Goal: Transaction & Acquisition: Book appointment/travel/reservation

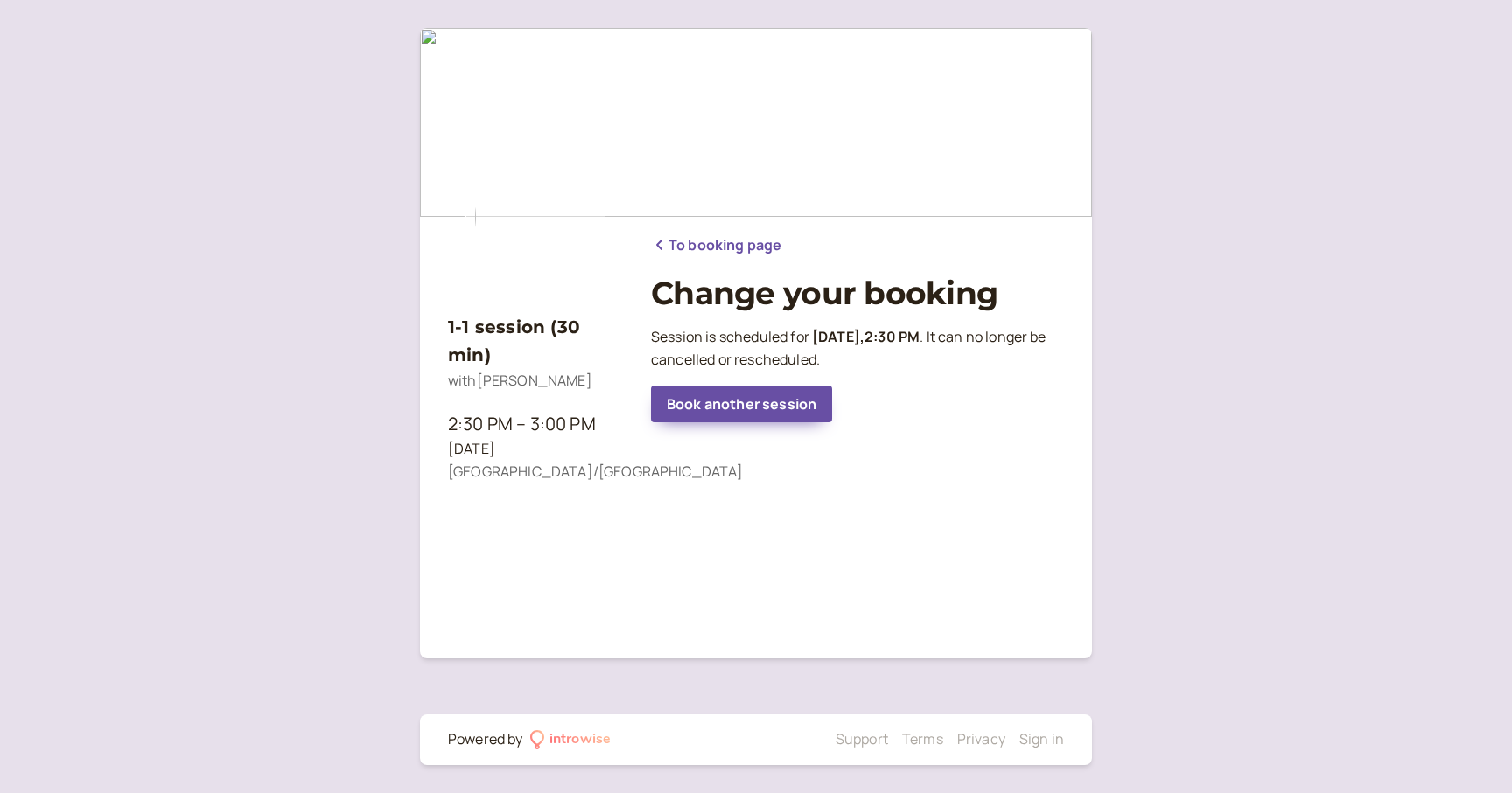
click at [767, 242] on link "To booking page" at bounding box center [715, 246] width 130 height 23
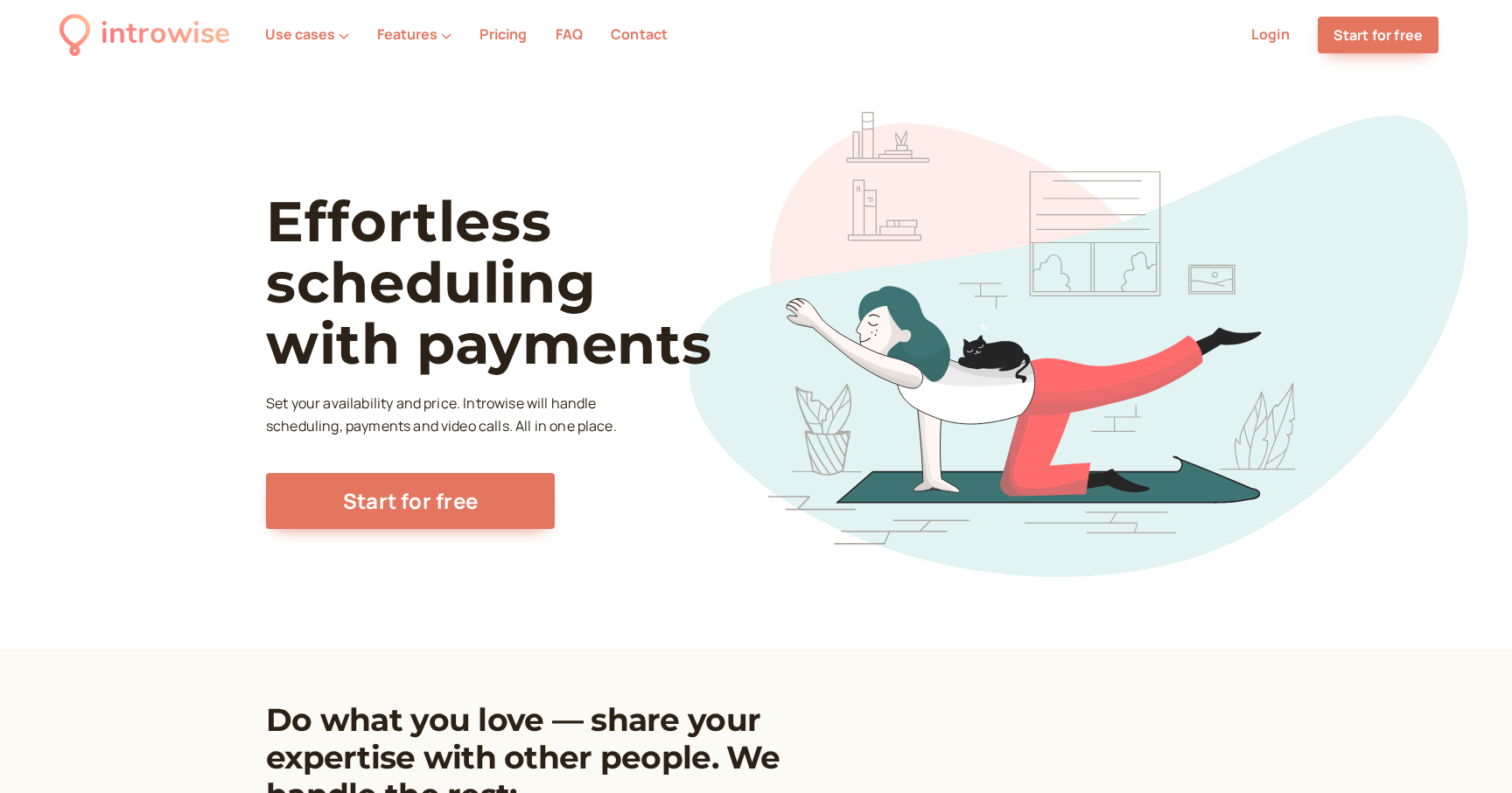
click at [1269, 37] on link "Login" at bounding box center [1270, 35] width 38 height 19
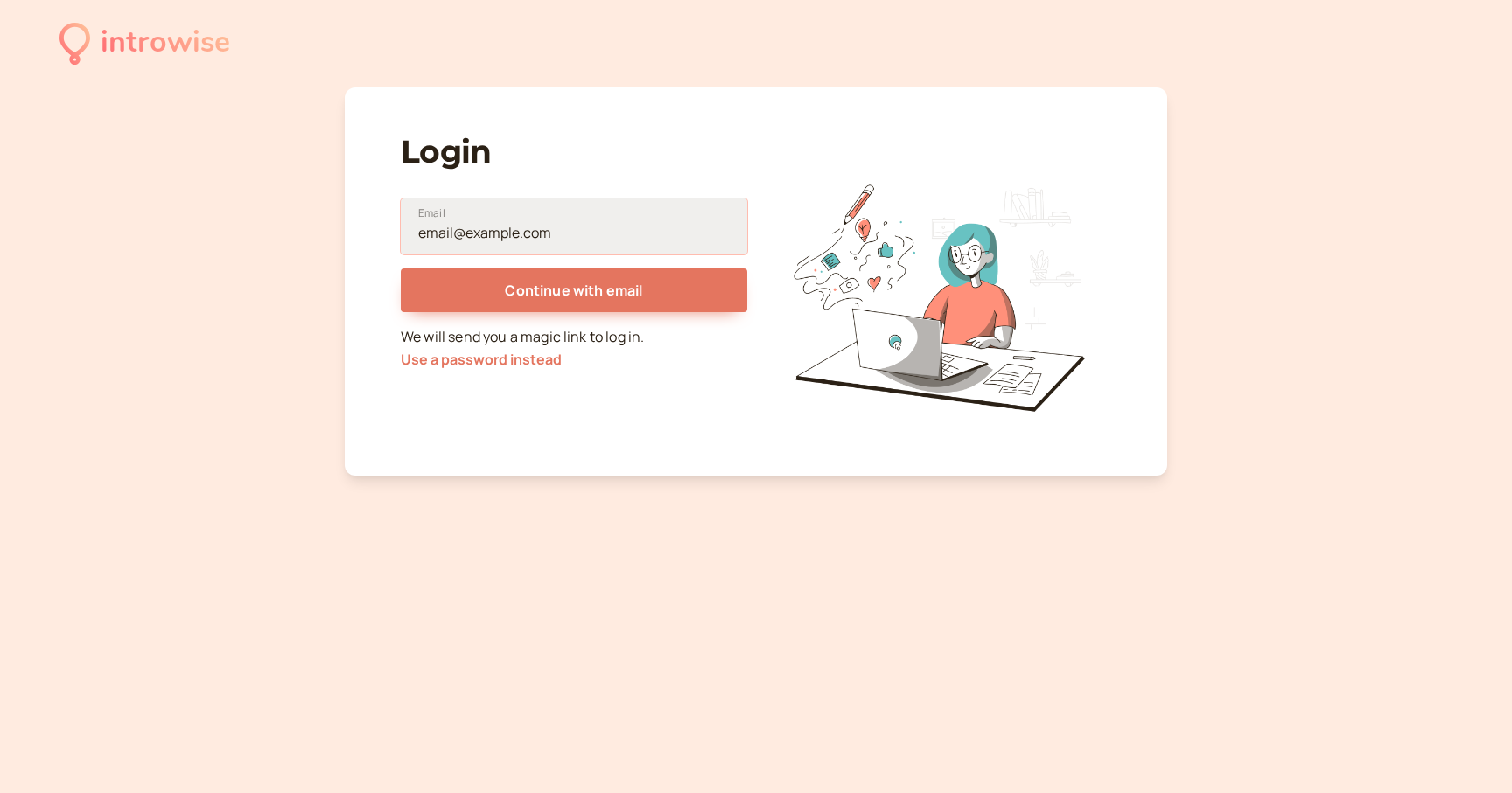
click at [537, 239] on input "Email" at bounding box center [573, 226] width 347 height 56
type input "[EMAIL_ADDRESS][DOMAIN_NAME]"
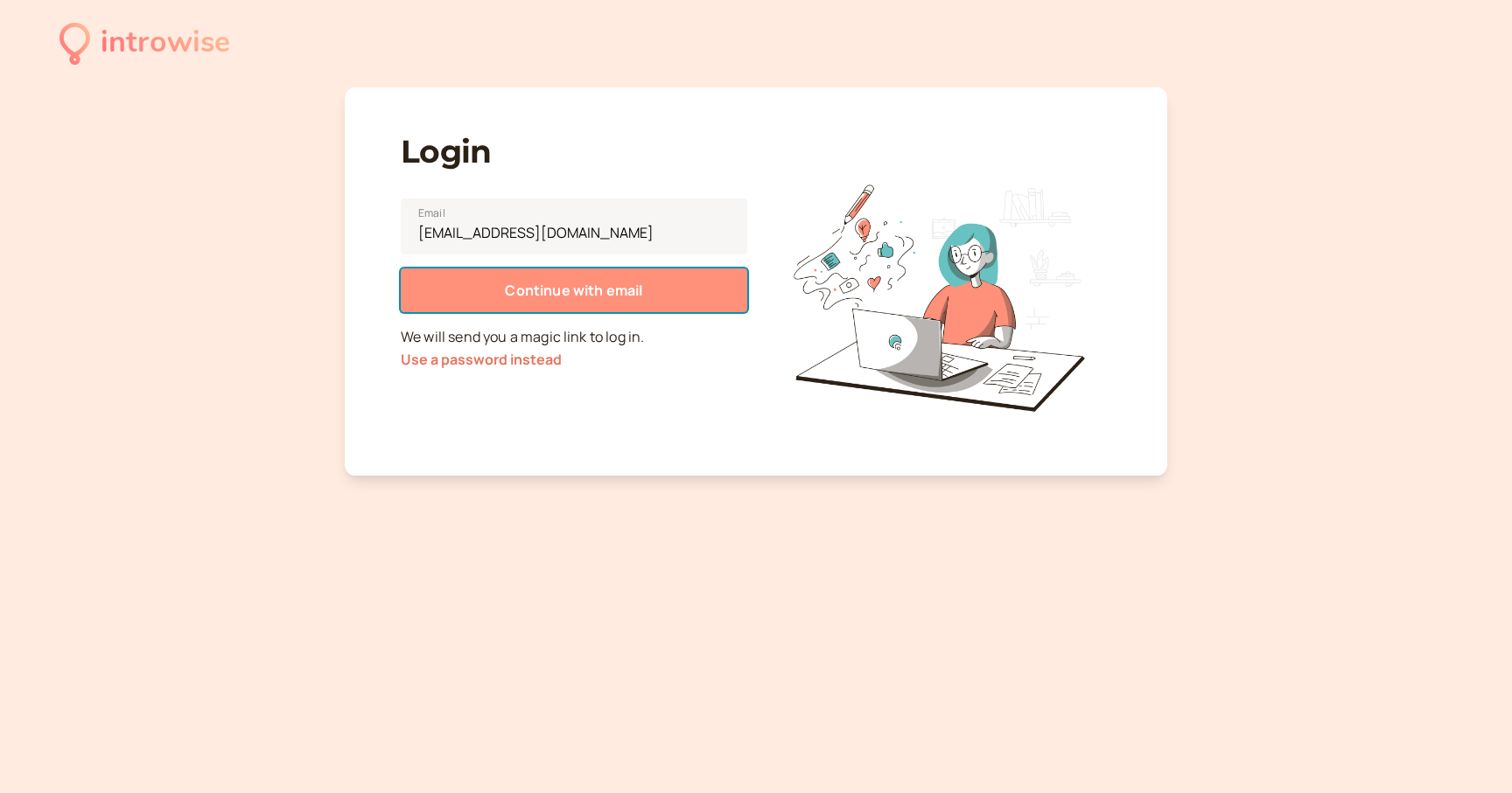
click at [549, 283] on span "Continue with email" at bounding box center [573, 291] width 137 height 19
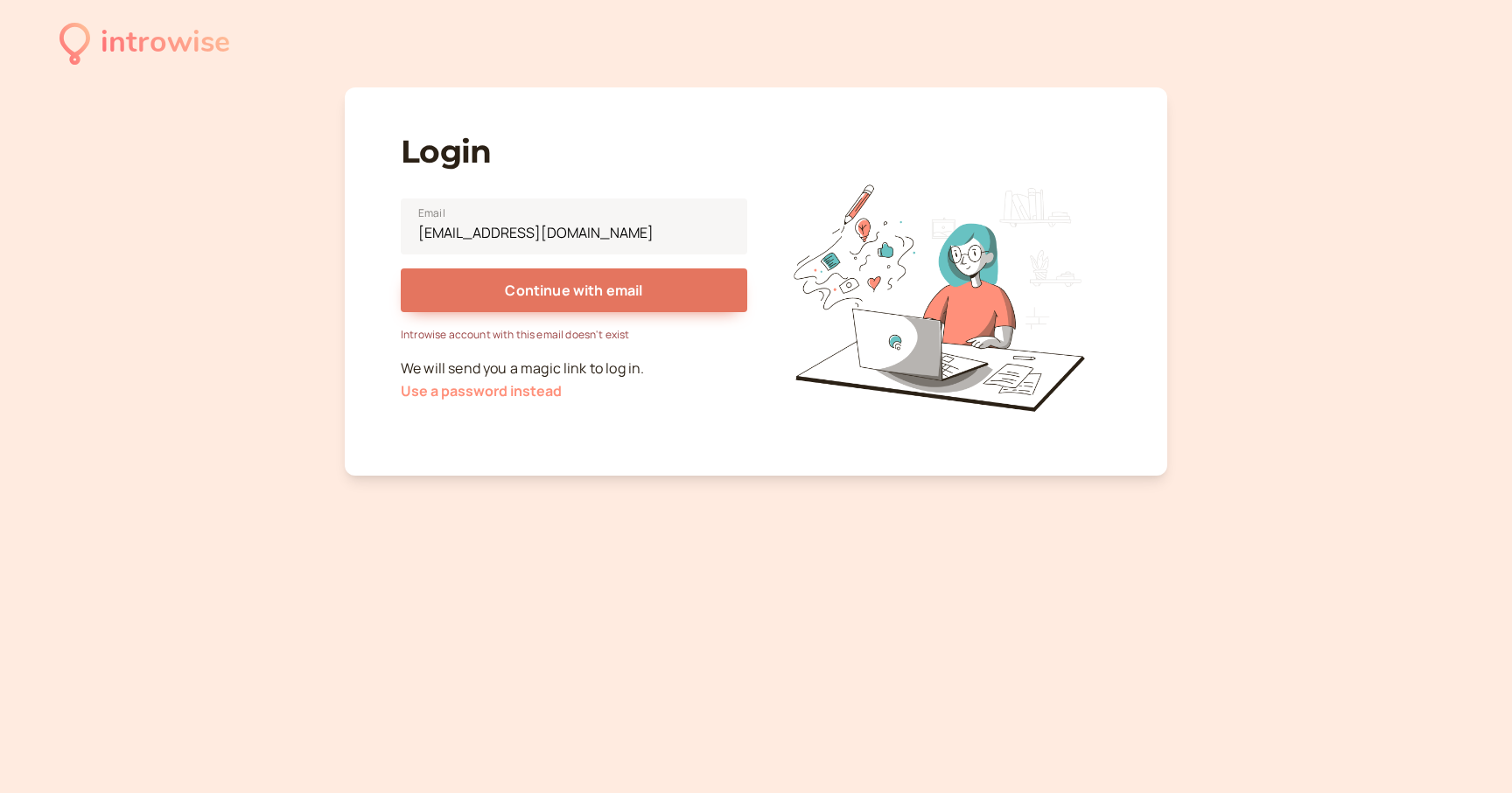
click at [533, 397] on button "Use a password instead" at bounding box center [481, 391] width 161 height 16
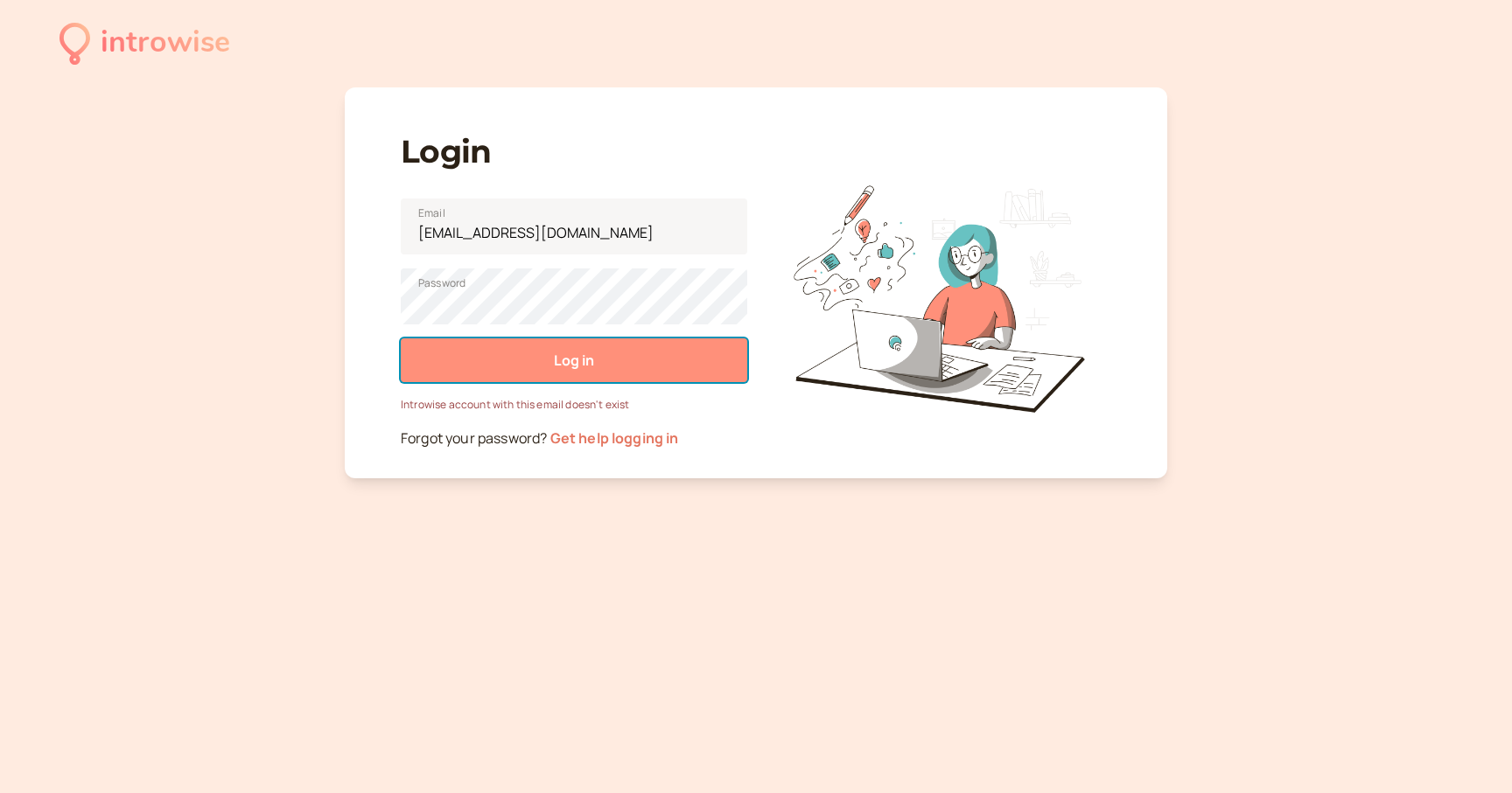
click at [584, 348] on button "Log in" at bounding box center [573, 360] width 347 height 43
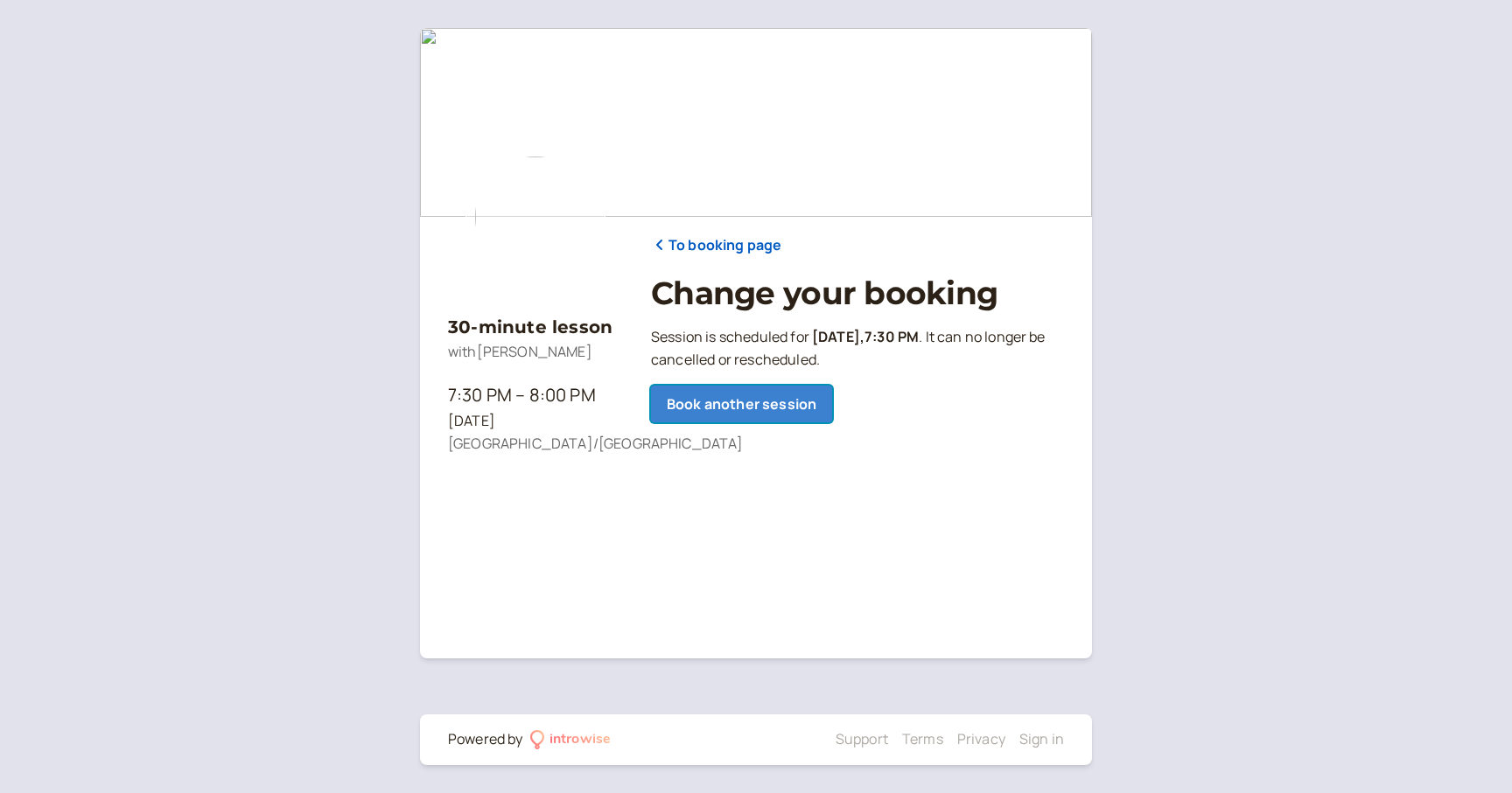
click at [785, 398] on link "Book another session" at bounding box center [741, 403] width 181 height 36
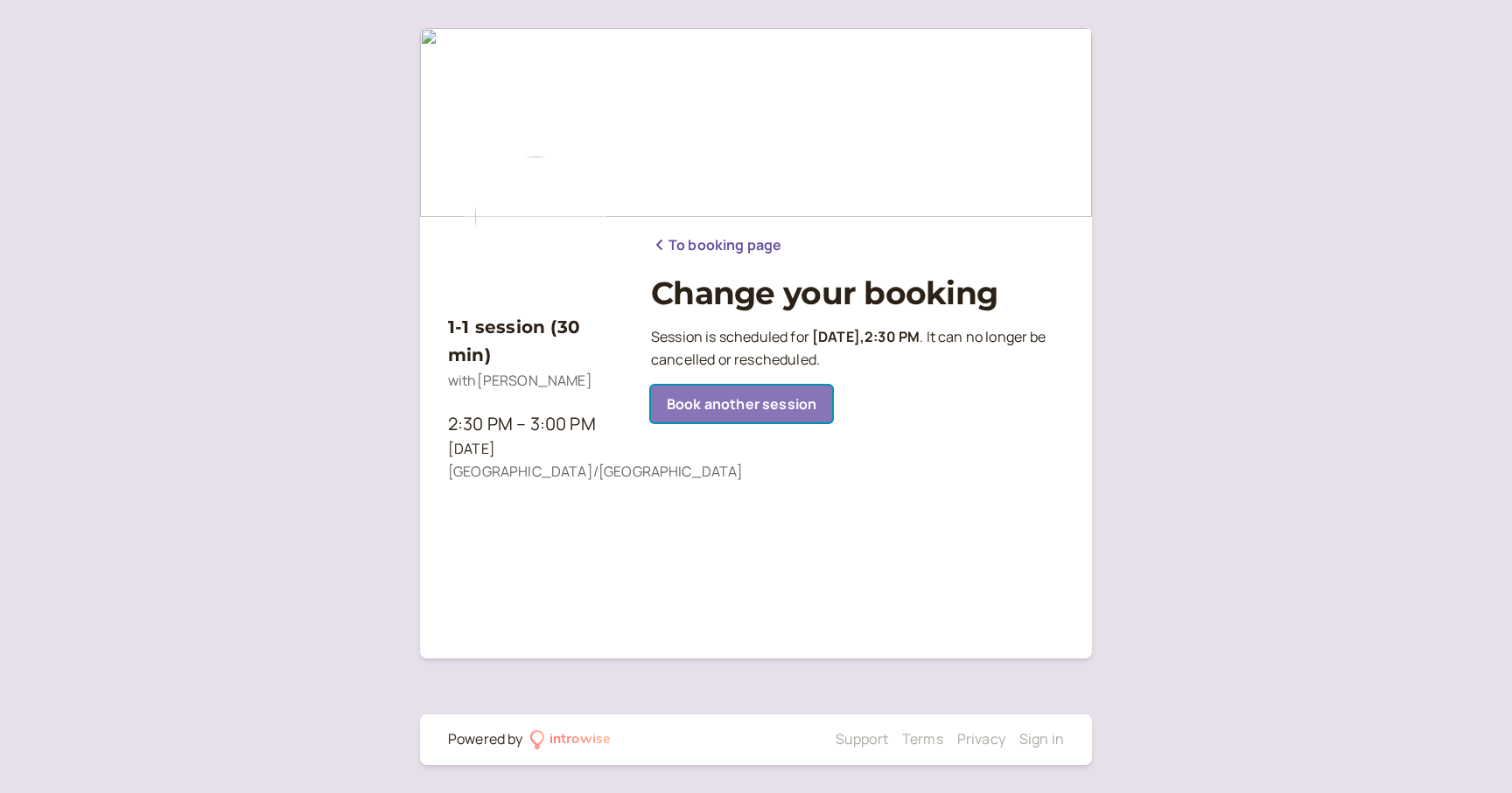
click at [761, 406] on link "Book another session" at bounding box center [741, 403] width 181 height 36
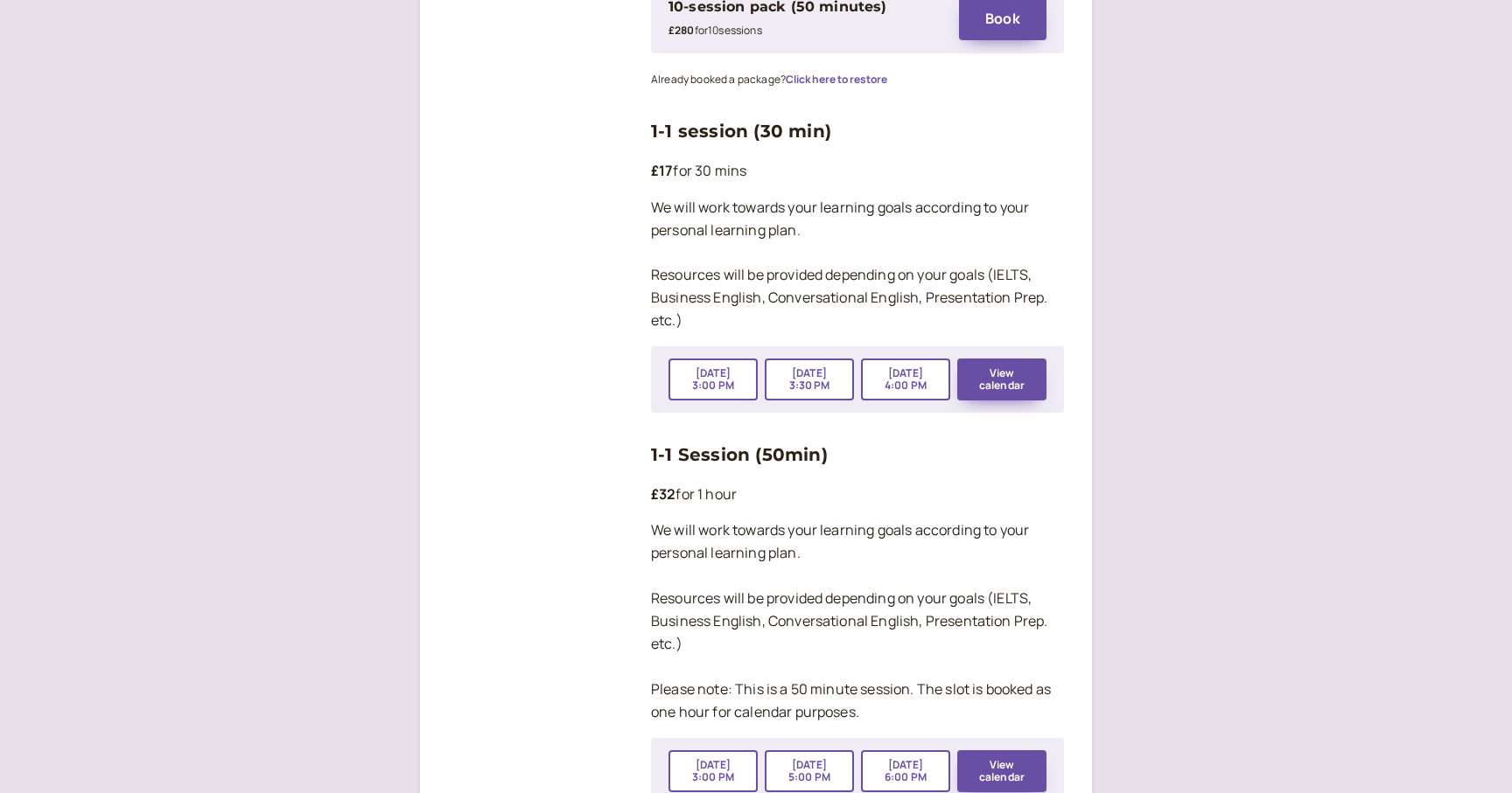
scroll to position [2959, 0]
